Goal: Book appointment/travel/reservation

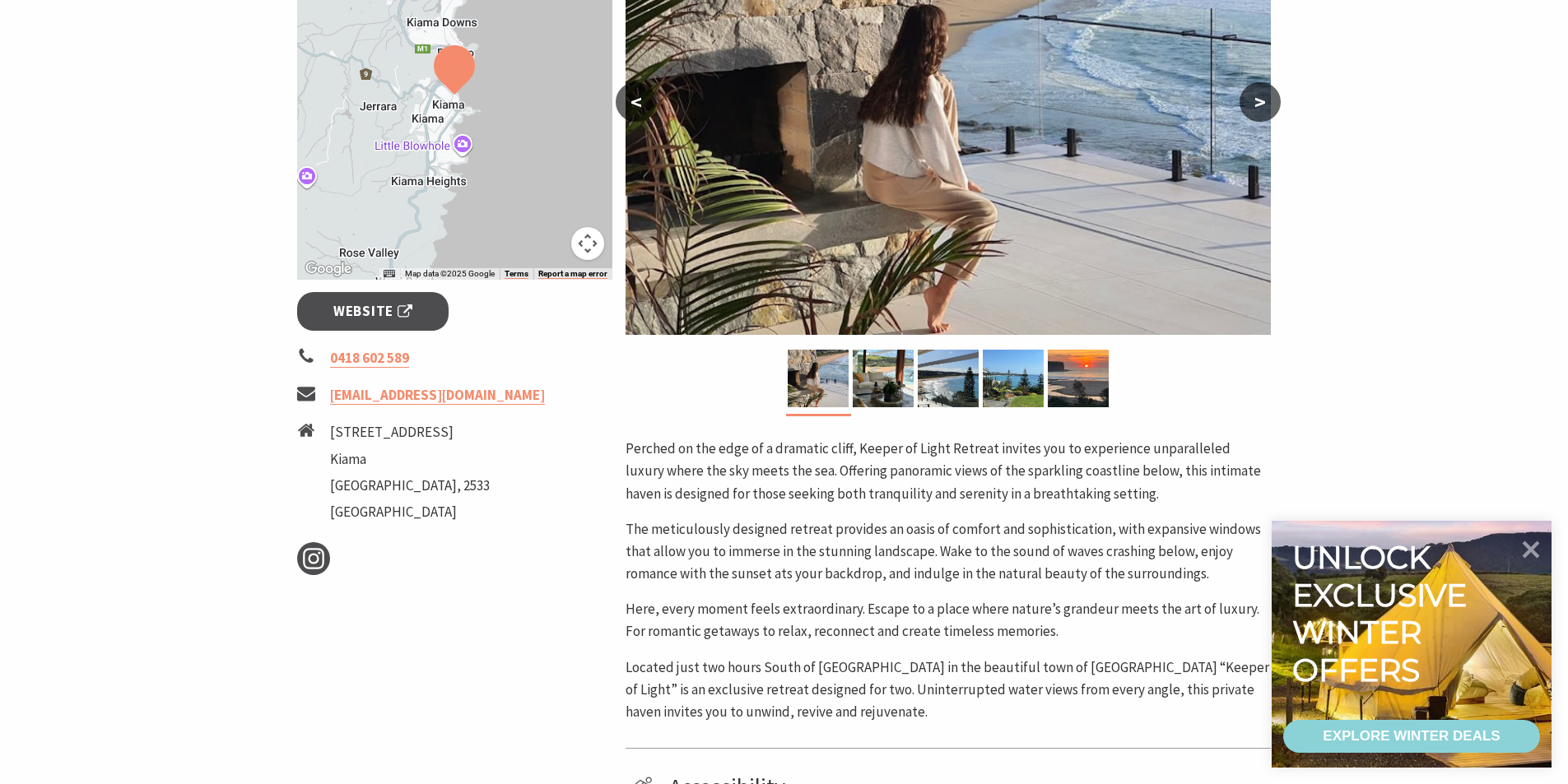
scroll to position [83, 0]
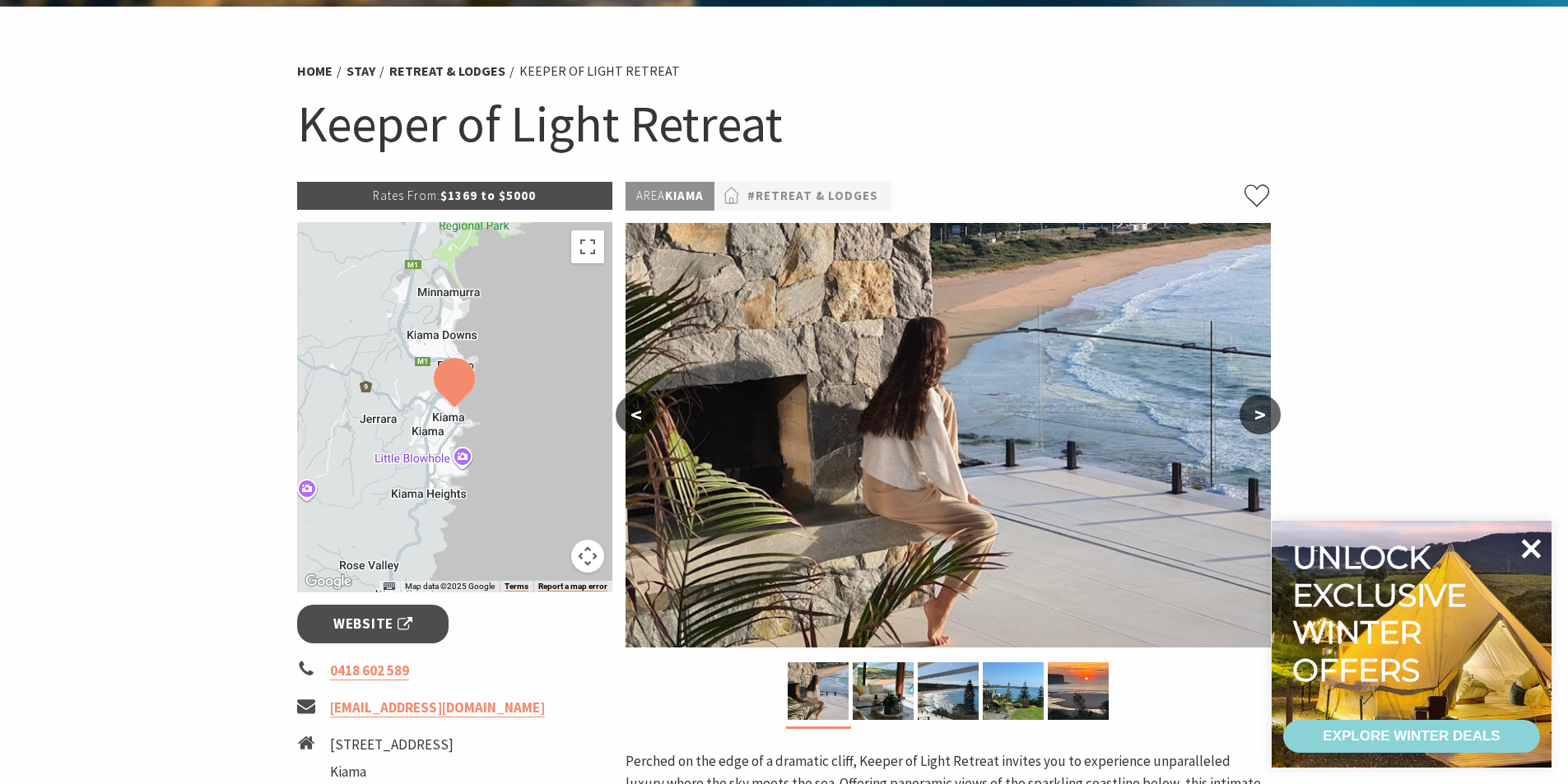
click at [1522, 542] on icon at bounding box center [1531, 548] width 19 height 19
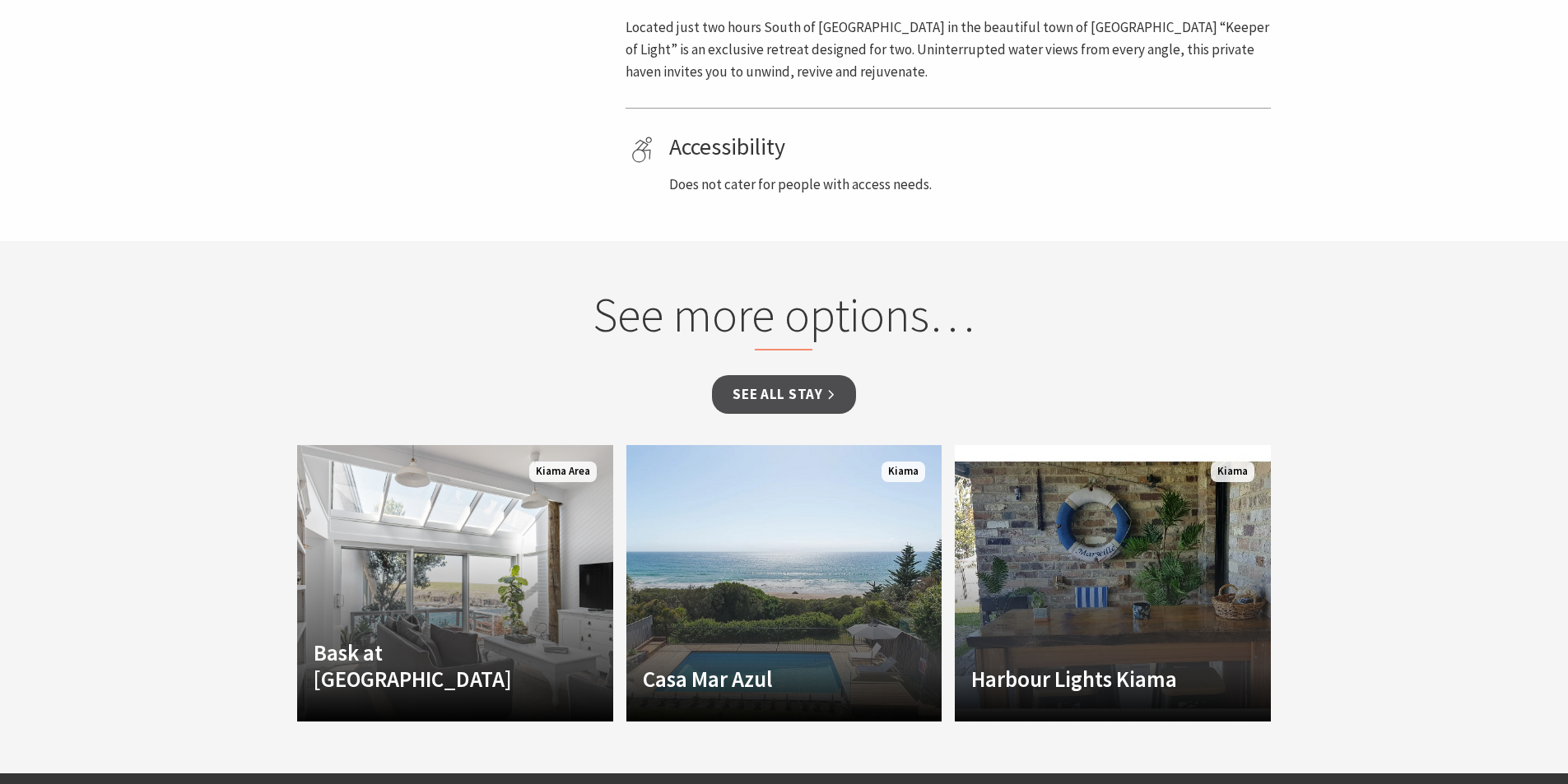
scroll to position [904, 0]
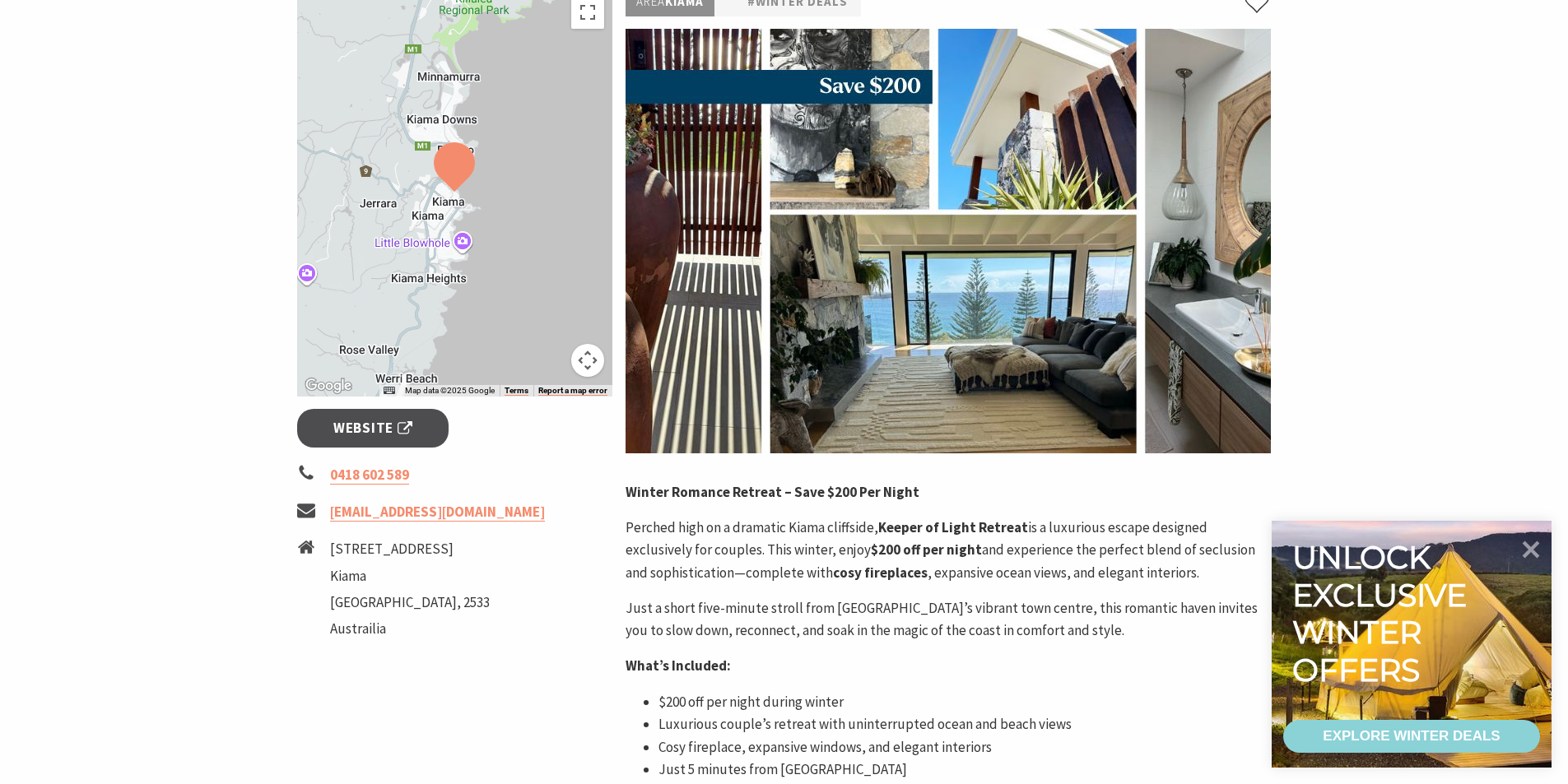
scroll to position [329, 0]
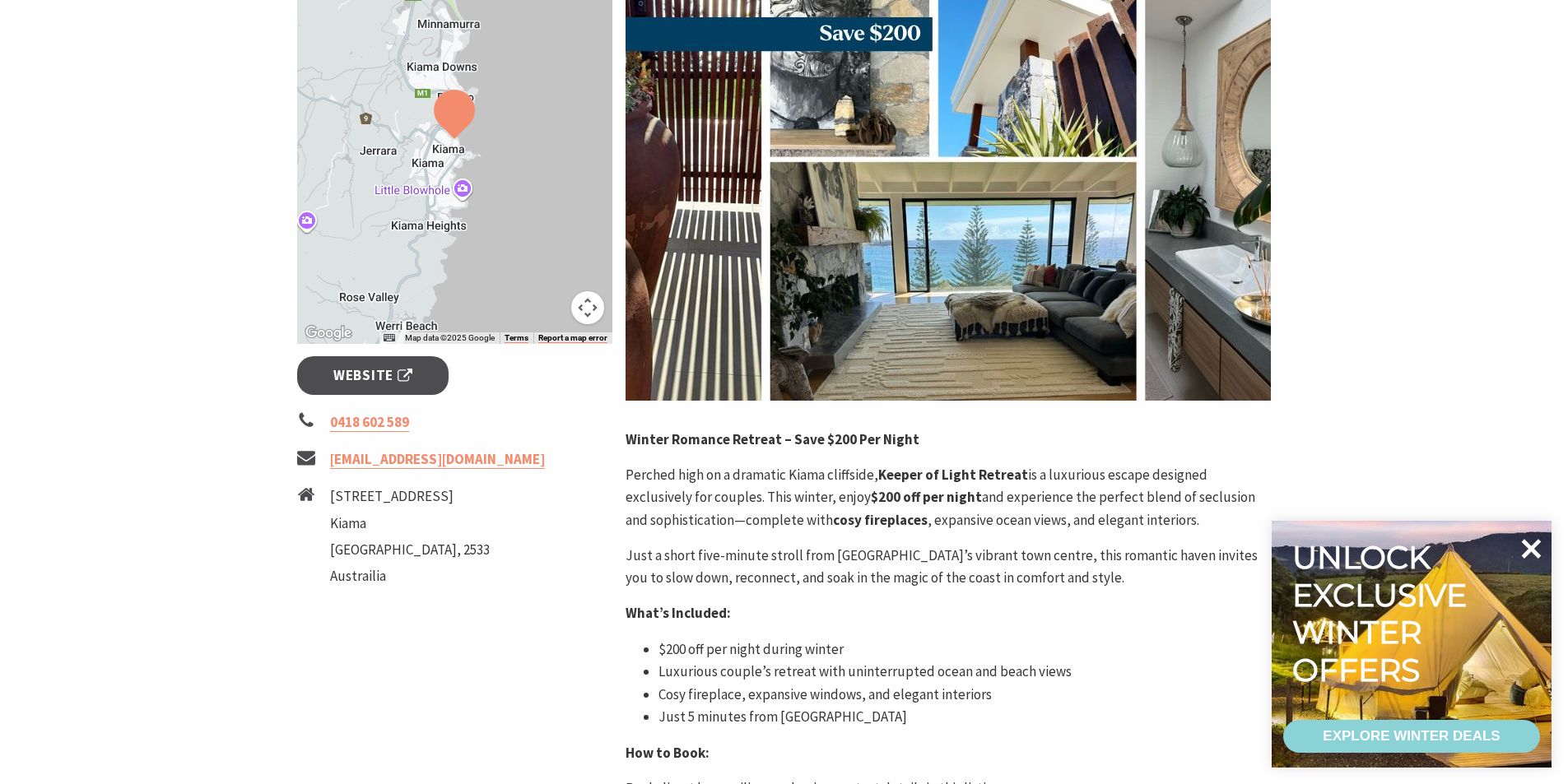
click at [1517, 547] on icon at bounding box center [1530, 548] width 40 height 40
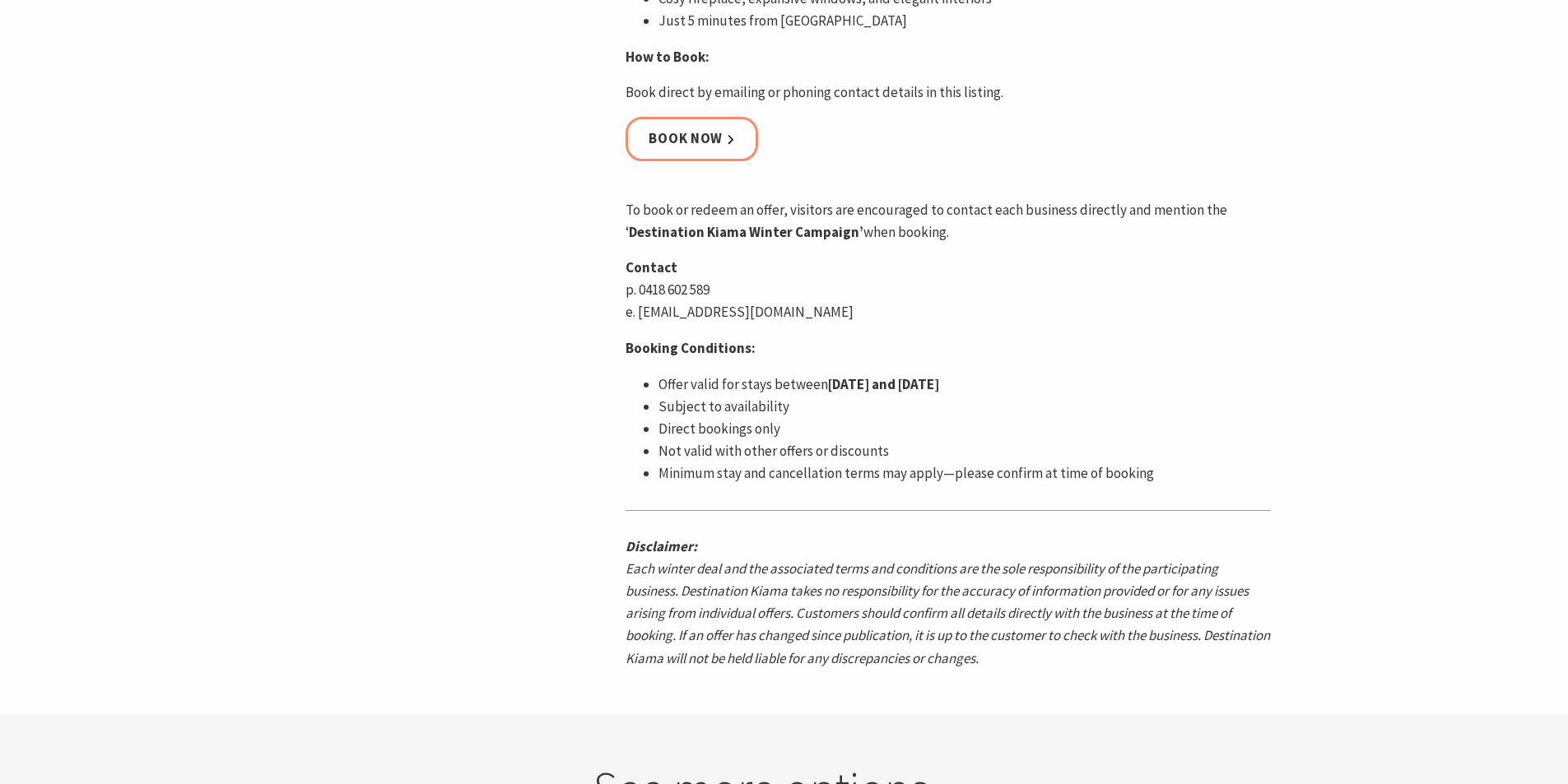
scroll to position [1069, 0]
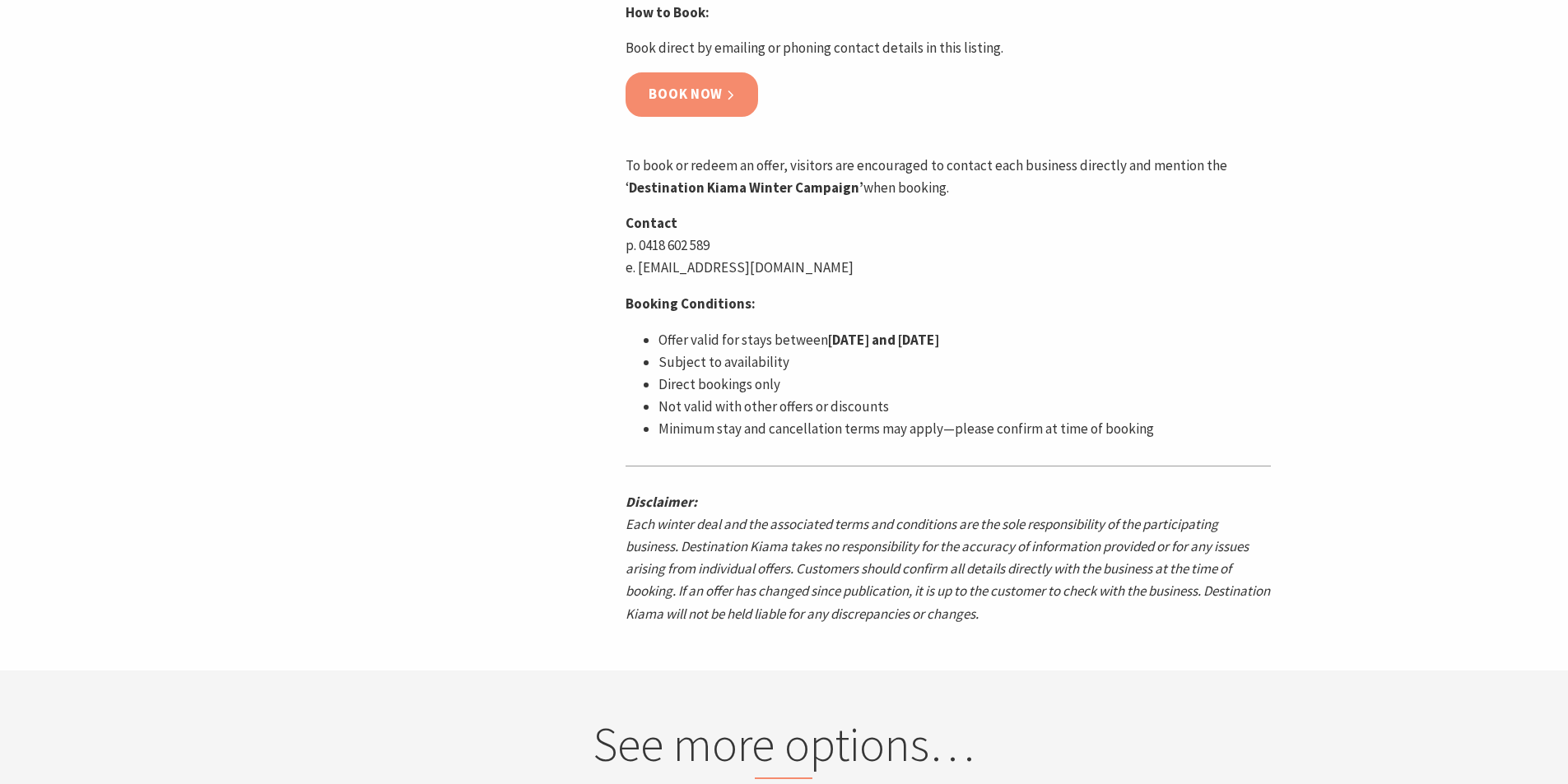
click at [698, 92] on link "Book now" at bounding box center [691, 94] width 132 height 44
